Goal: Task Accomplishment & Management: Manage account settings

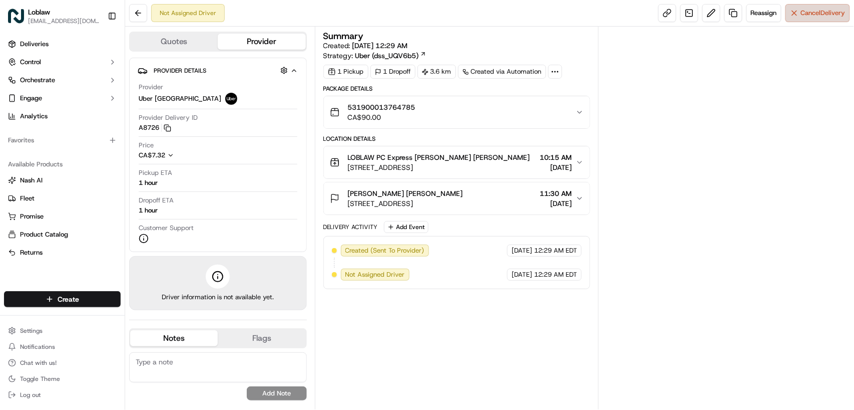
click at [815, 12] on span "Cancel Delivery" at bounding box center [823, 13] width 45 height 9
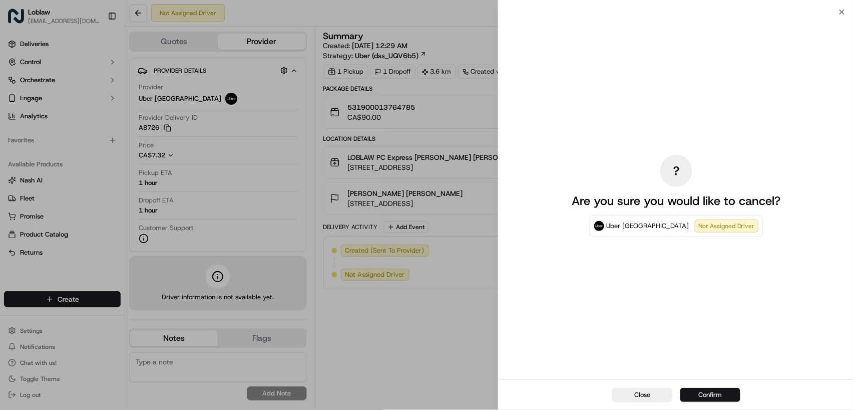
click at [711, 392] on button "Confirm" at bounding box center [711, 395] width 60 height 14
